Goal: Subscribe to service/newsletter

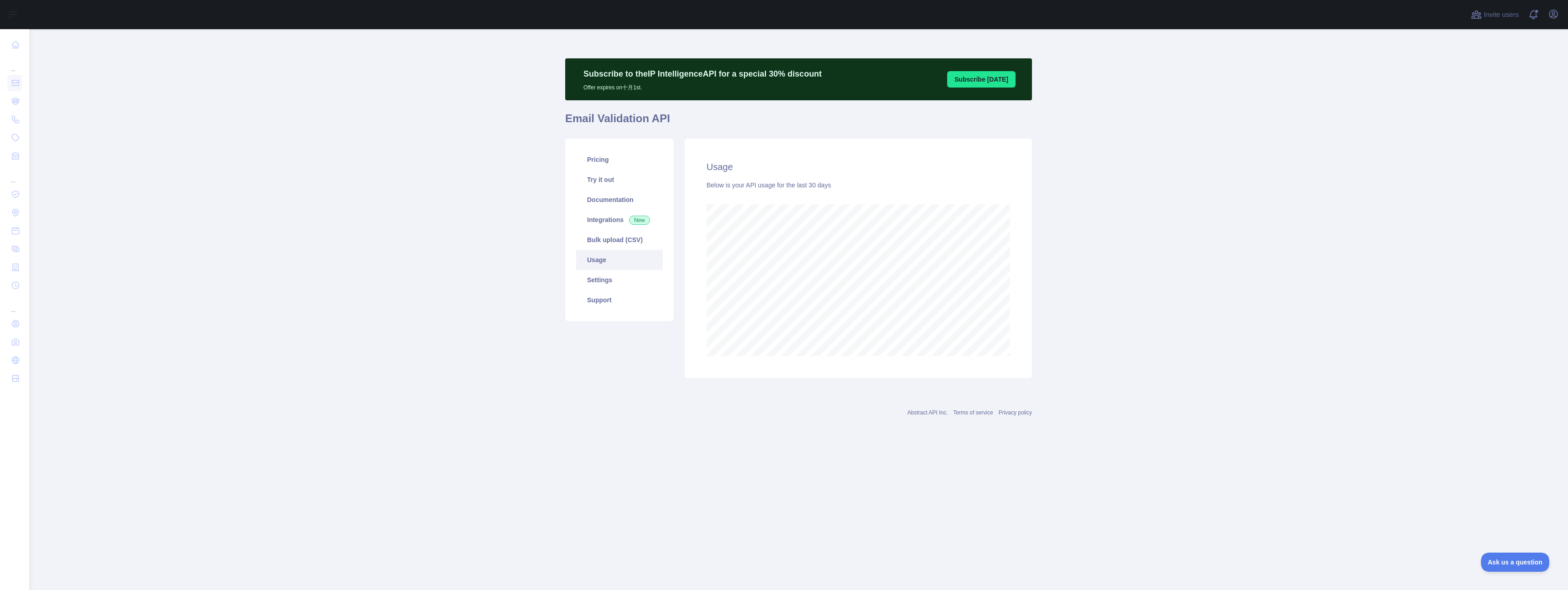
scroll to position [561, 1539]
click at [242, 187] on main "Subscribe to the IP Intelligence API for a special 30 % discount Offer expires …" at bounding box center [799, 309] width 1539 height 561
click at [374, 155] on main "Subscribe to the IP Intelligence API for a special 30 % discount Offer expires …" at bounding box center [799, 309] width 1539 height 561
